Goal: Communication & Community: Answer question/provide support

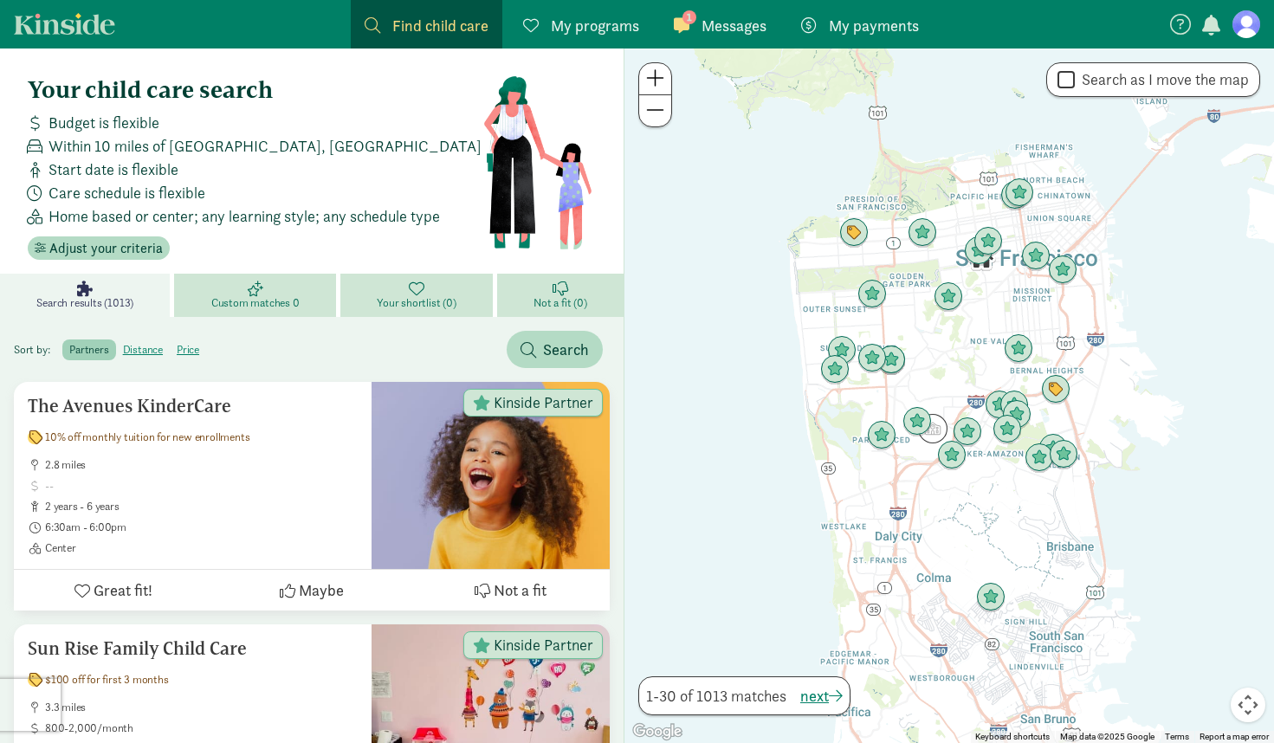
click at [713, 31] on span "Messages" at bounding box center [733, 25] width 65 height 23
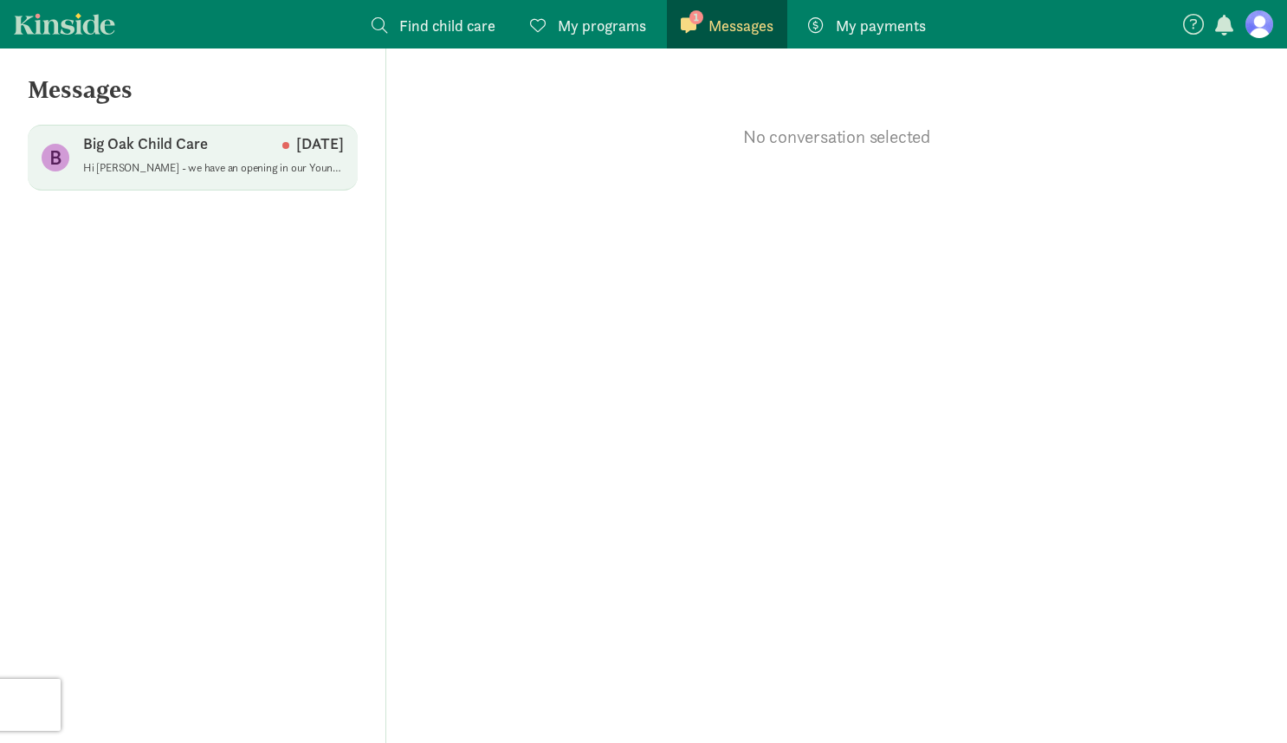
click at [179, 165] on p "Hi [PERSON_NAME] - we have an opening in our Young Toddler room and are wonderi…" at bounding box center [213, 168] width 261 height 14
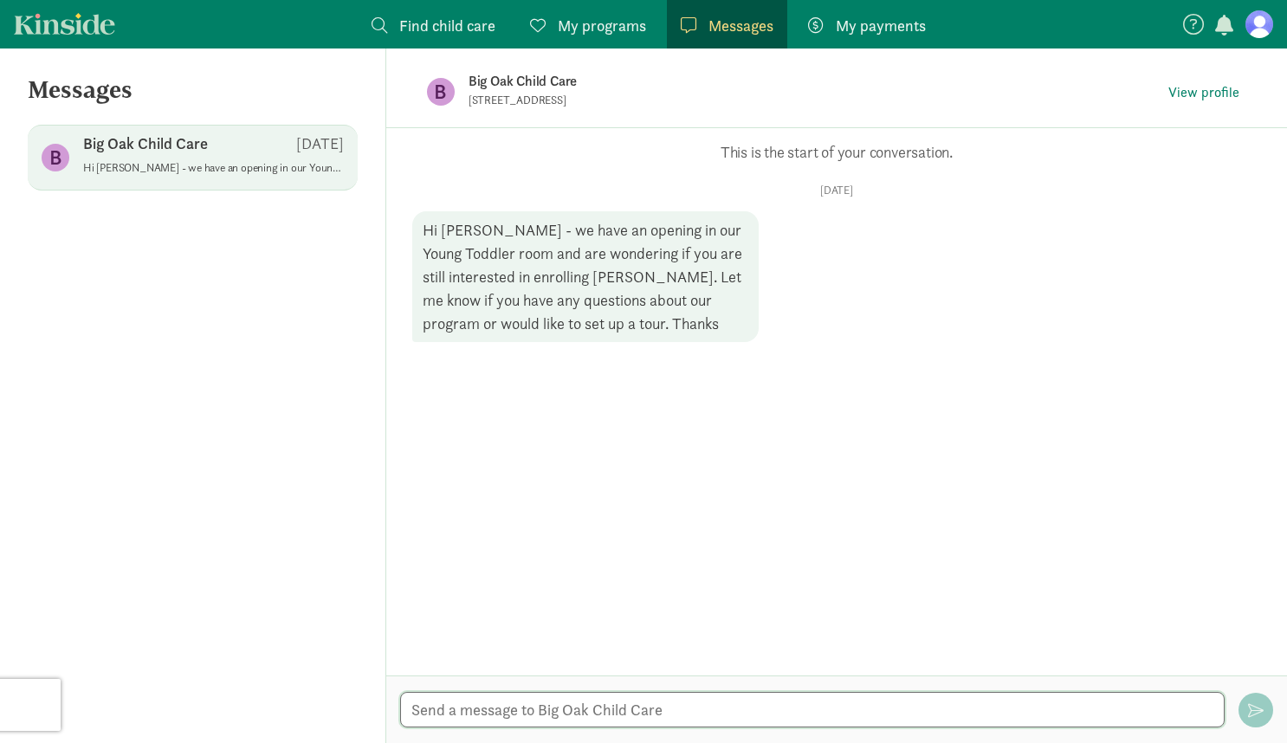
click at [614, 710] on textarea at bounding box center [812, 710] width 824 height 36
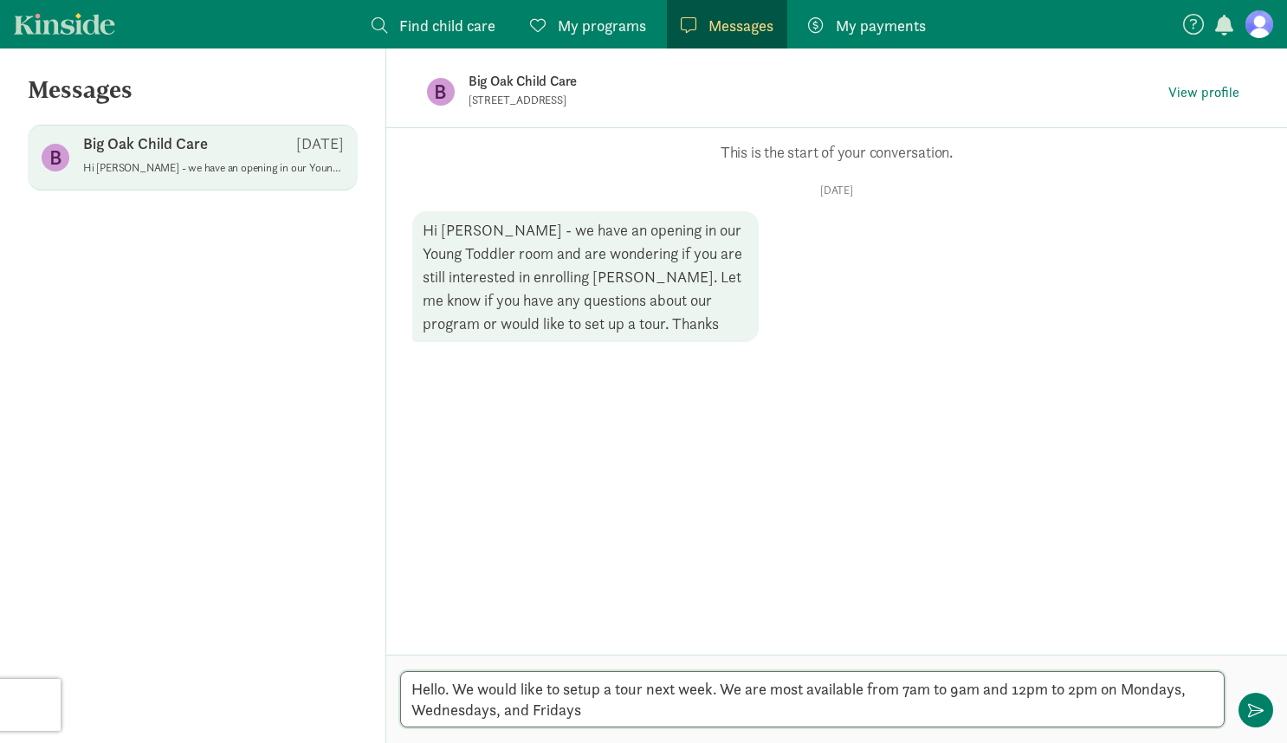
click at [1107, 690] on textarea "Hello. We would like to setup a tour next week. We are most available from 7am …" at bounding box center [812, 699] width 824 height 56
click at [656, 716] on textarea "Hello. We would like to setup a tour next week. We are most available from 7am …" at bounding box center [812, 699] width 824 height 56
type textarea "Hello. We would like to setup a tour next week. We are most available from 7am …"
